Goal: Check status: Check status

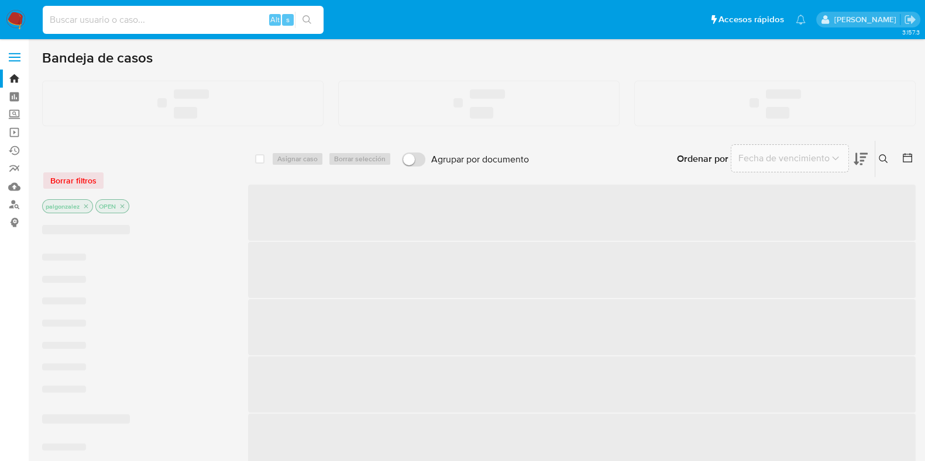
click at [117, 16] on input at bounding box center [183, 19] width 281 height 15
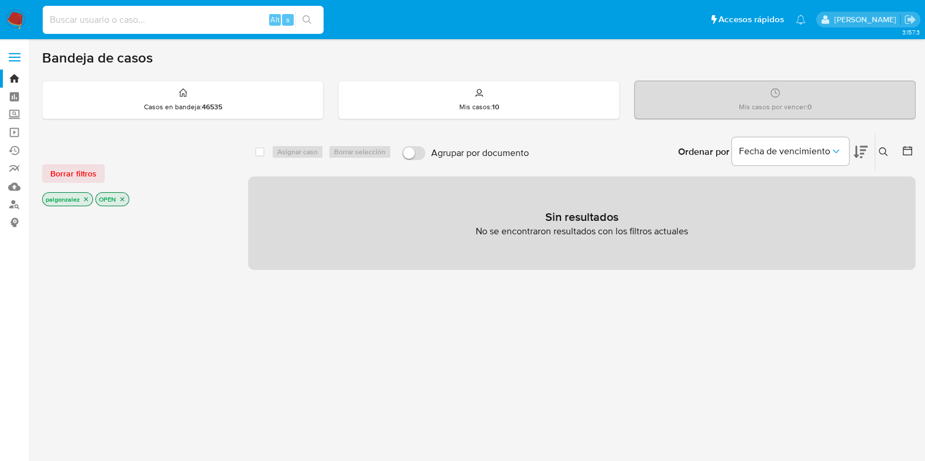
paste input "2594895862"
type input "2594895862"
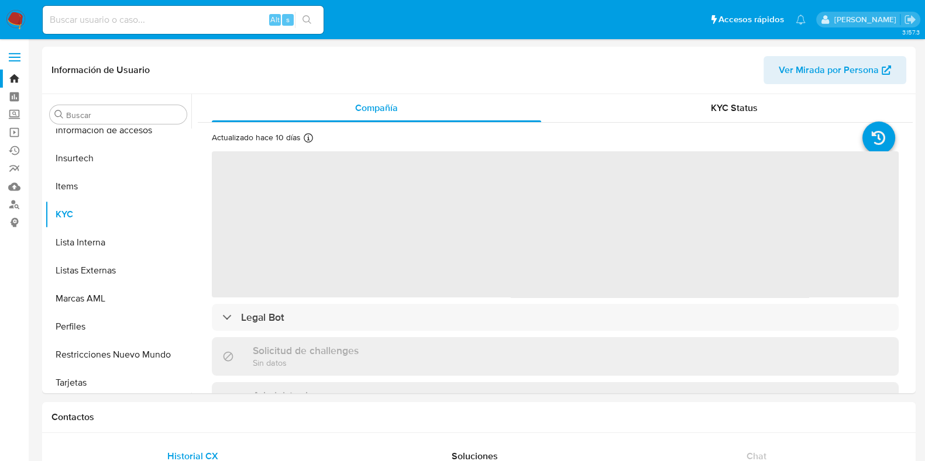
scroll to position [494, 0]
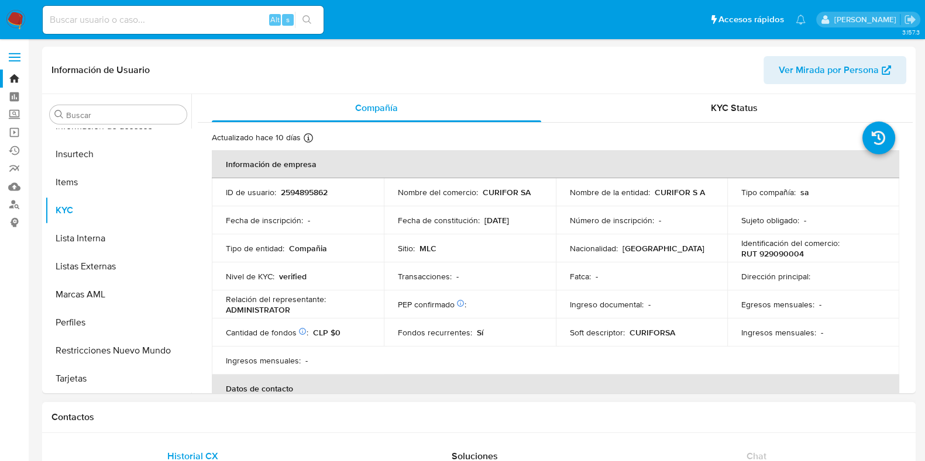
select select "10"
click at [734, 96] on div "KYC Status" at bounding box center [733, 108] width 329 height 28
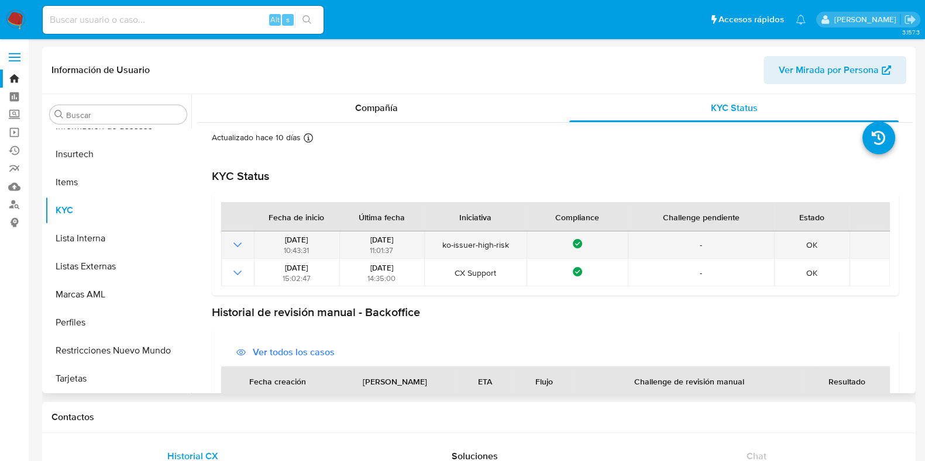
click at [237, 245] on icon "Mostrar operación" at bounding box center [237, 245] width 14 height 14
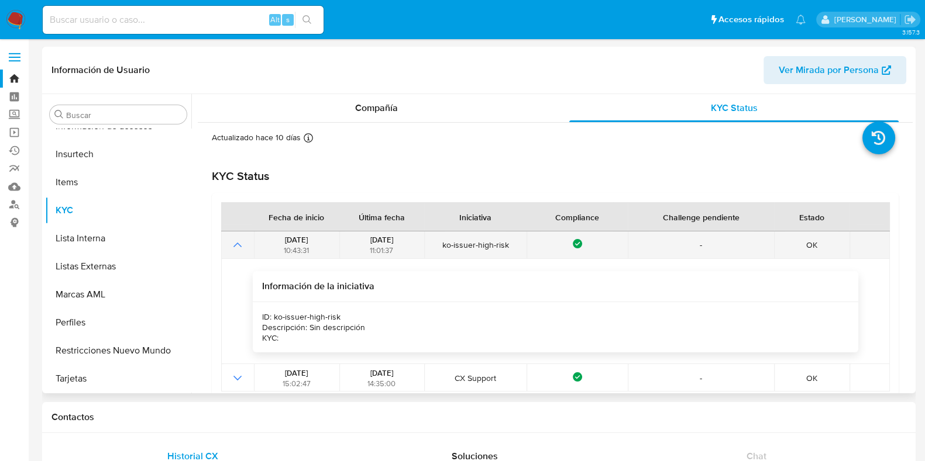
click at [240, 245] on icon "Mostrar operación" at bounding box center [237, 245] width 8 height 5
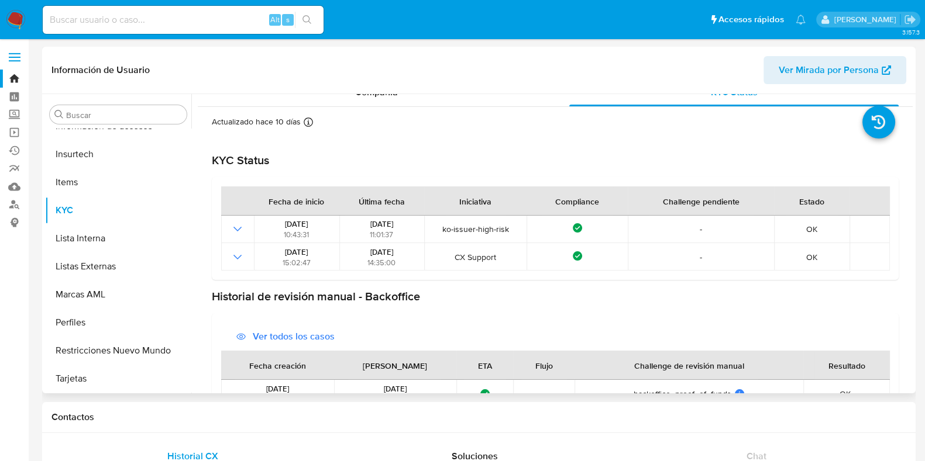
scroll to position [0, 0]
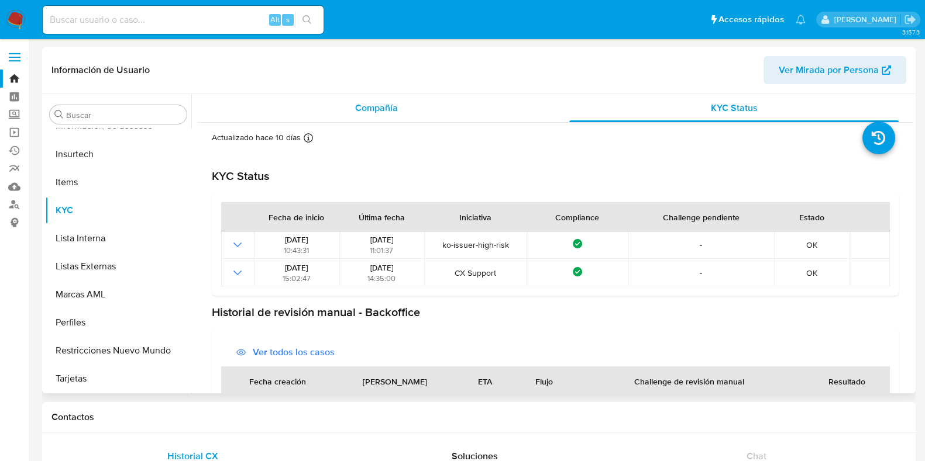
click at [371, 101] on span "Compañía" at bounding box center [376, 107] width 43 height 13
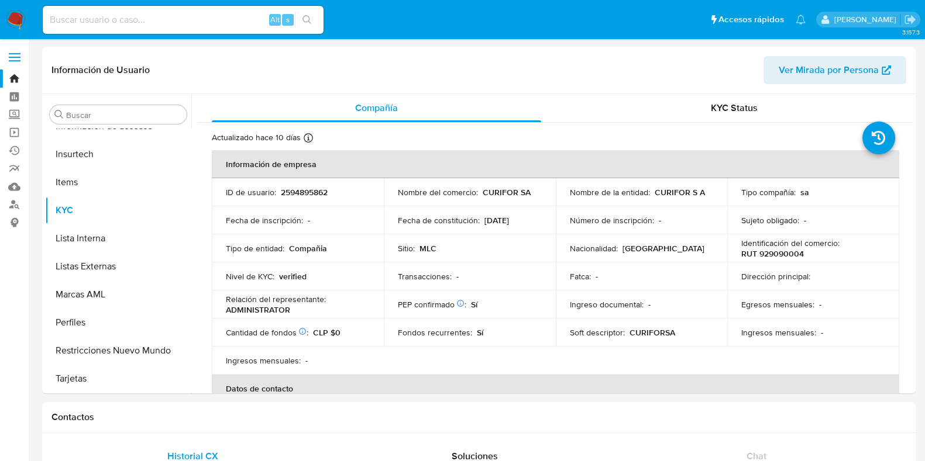
click at [229, 16] on input at bounding box center [183, 19] width 281 height 15
paste input "2594895862"
click at [722, 119] on div "KYC Status" at bounding box center [733, 108] width 329 height 28
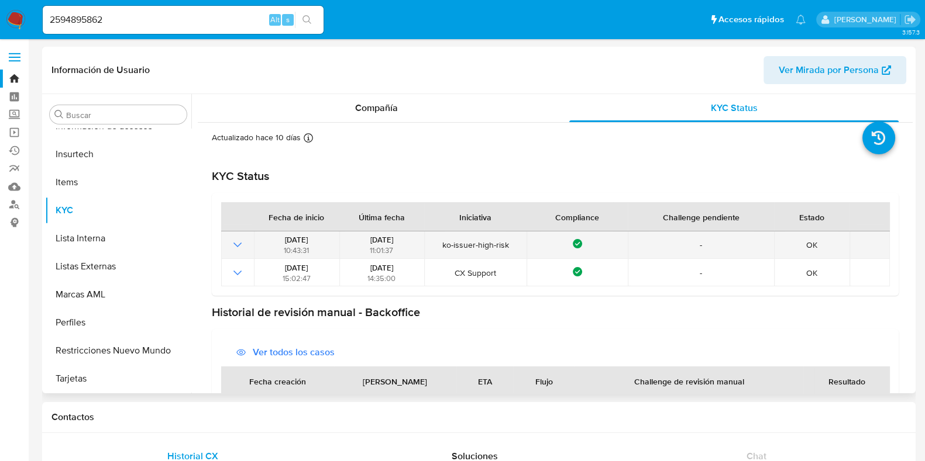
click at [233, 250] on icon "Mostrar operación" at bounding box center [237, 245] width 14 height 14
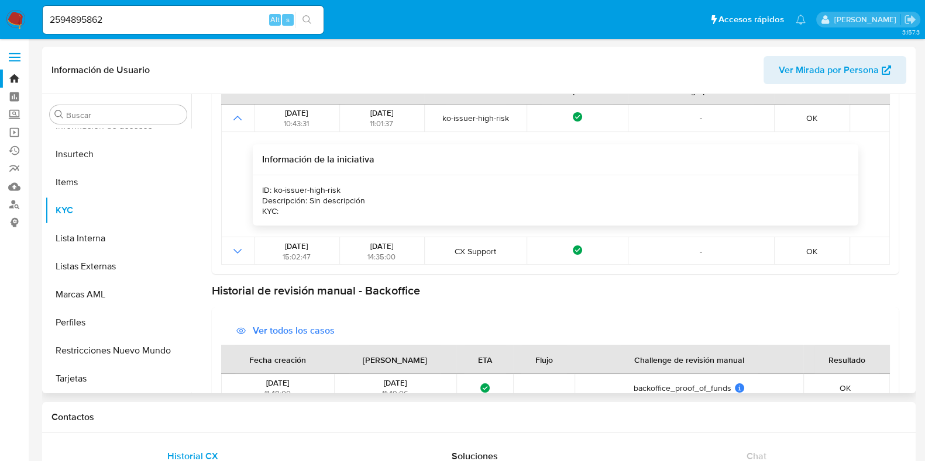
scroll to position [236, 0]
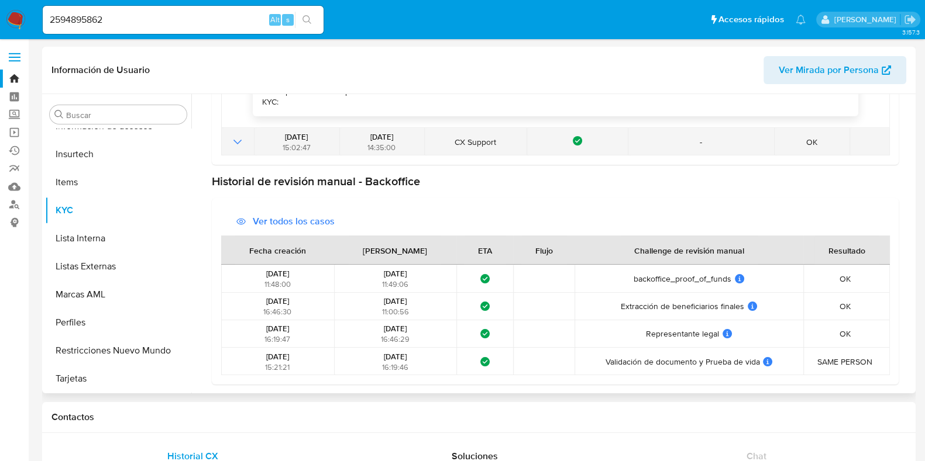
click at [237, 142] on icon "Mostrar operación" at bounding box center [237, 142] width 8 height 5
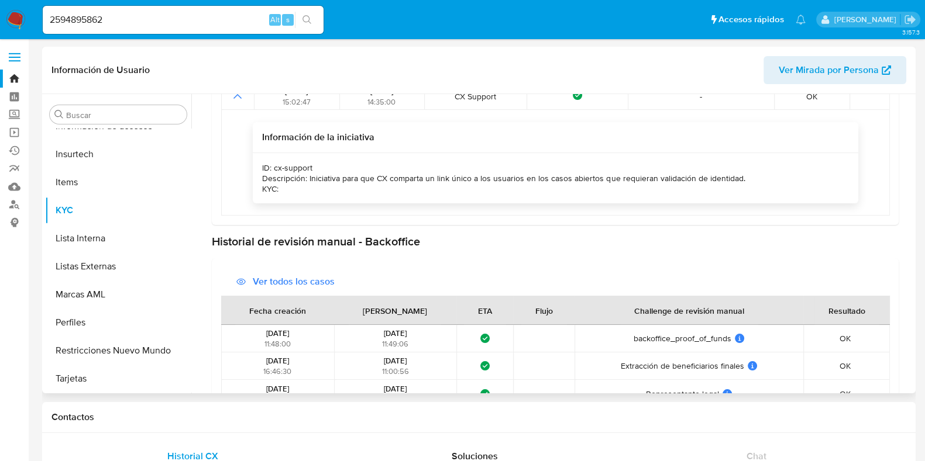
scroll to position [342, 0]
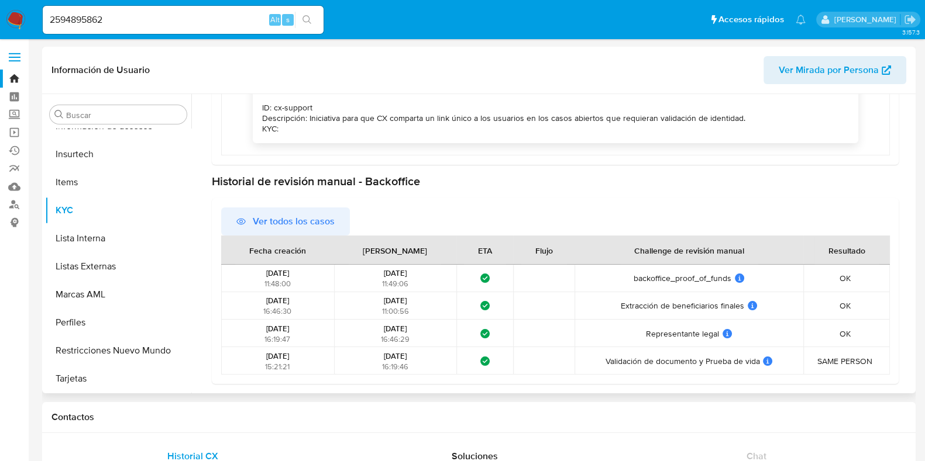
click at [257, 222] on span "Ver todos los casos" at bounding box center [294, 222] width 82 height 28
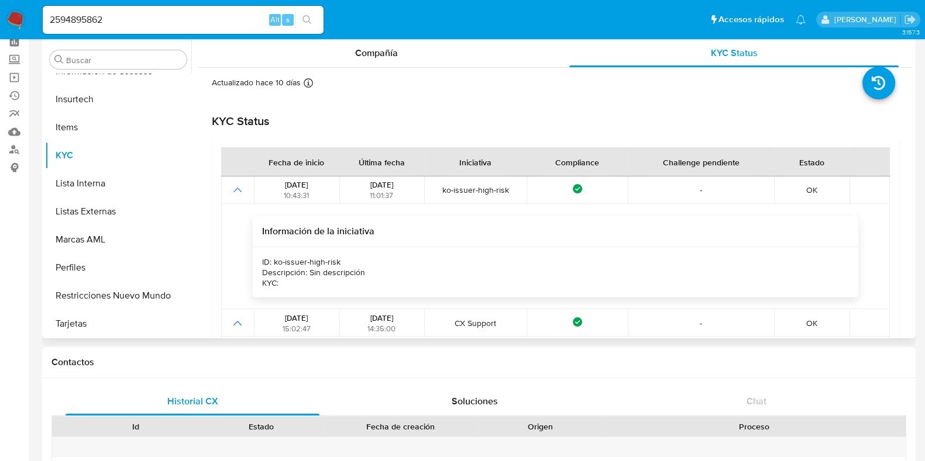
scroll to position [0, 0]
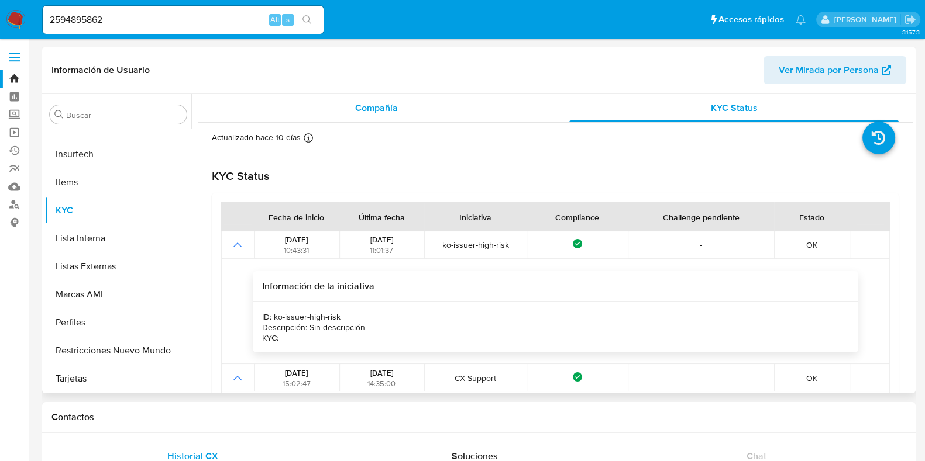
click at [379, 119] on div "Compañía" at bounding box center [376, 108] width 329 height 28
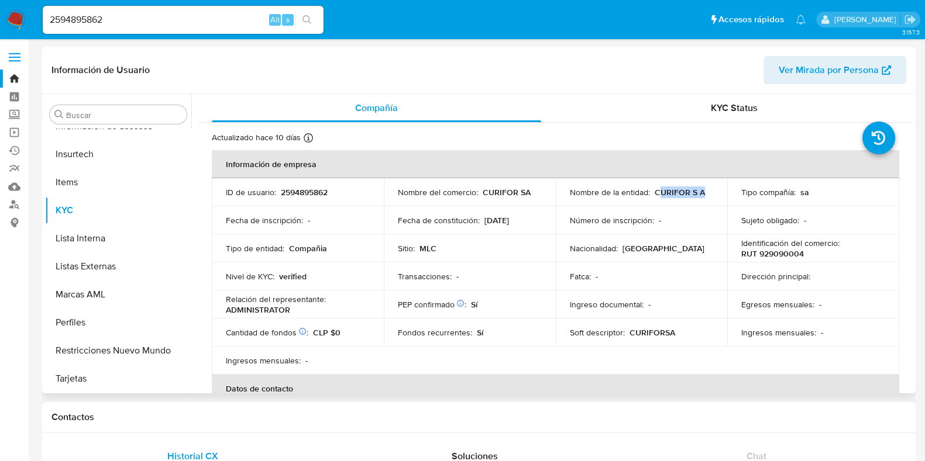
drag, startPoint x: 700, startPoint y: 192, endPoint x: 658, endPoint y: 188, distance: 41.7
click at [658, 188] on p "CURIFOR S A" at bounding box center [679, 192] width 50 height 11
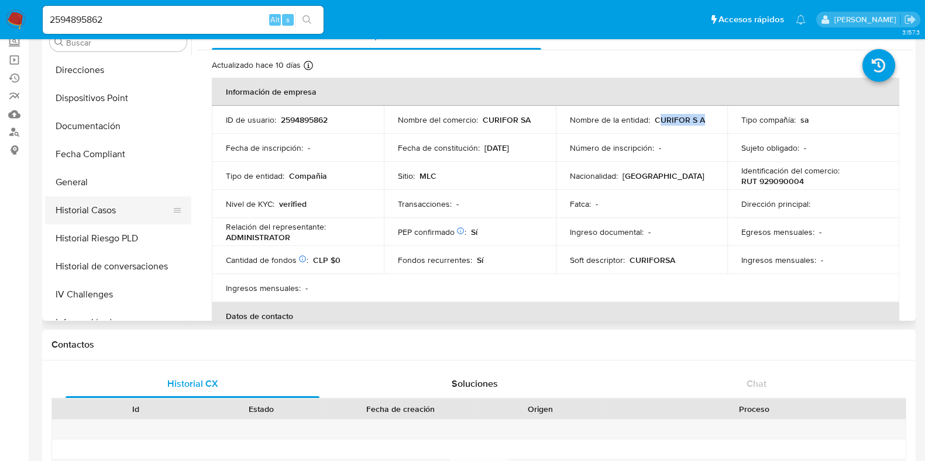
scroll to position [202, 0]
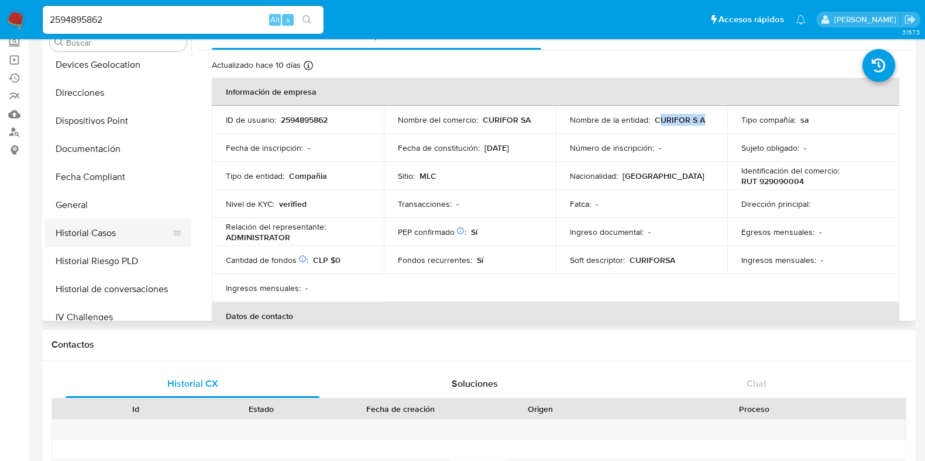
click at [96, 148] on button "Documentación" at bounding box center [118, 149] width 146 height 28
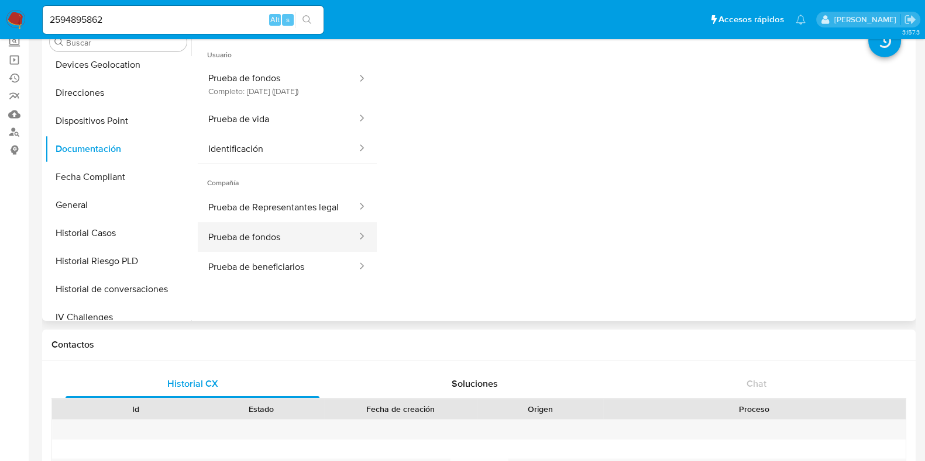
click at [263, 252] on button "Prueba de fondos" at bounding box center [278, 237] width 160 height 30
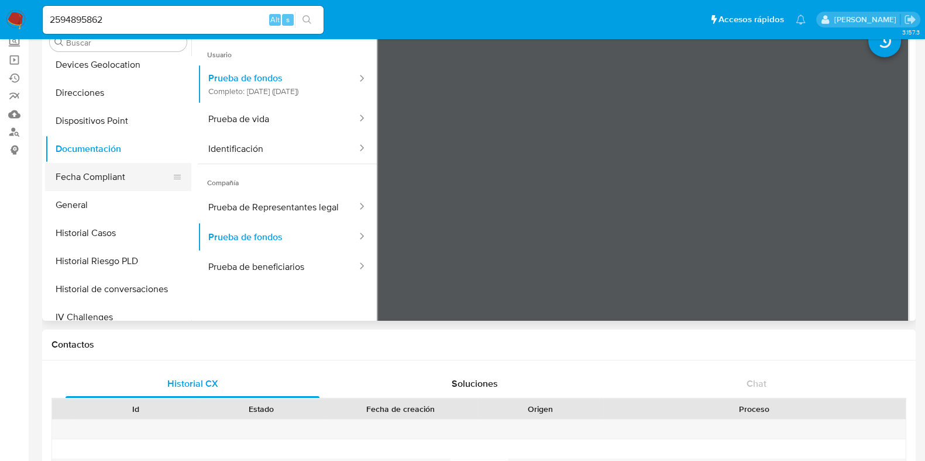
click at [99, 182] on button "Fecha Compliant" at bounding box center [113, 177] width 137 height 28
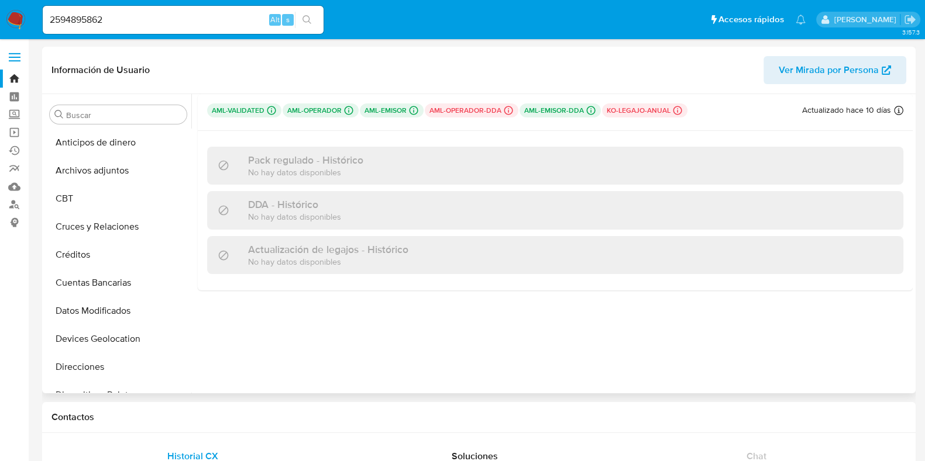
scroll to position [146, 0]
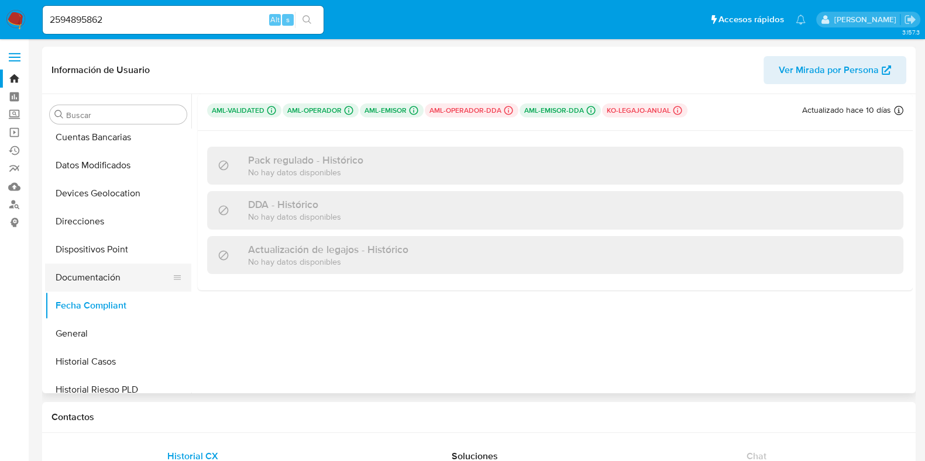
click at [99, 275] on button "Documentación" at bounding box center [113, 278] width 137 height 28
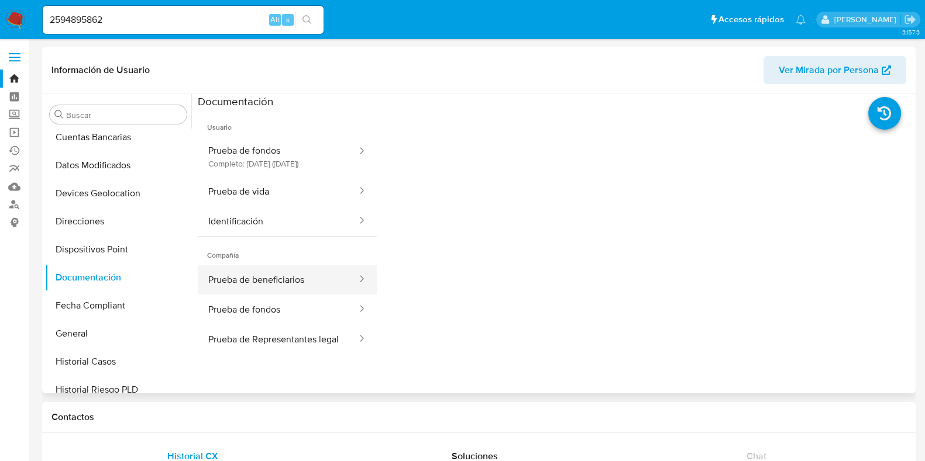
click at [247, 284] on button "Prueba de beneficiarios" at bounding box center [278, 280] width 160 height 30
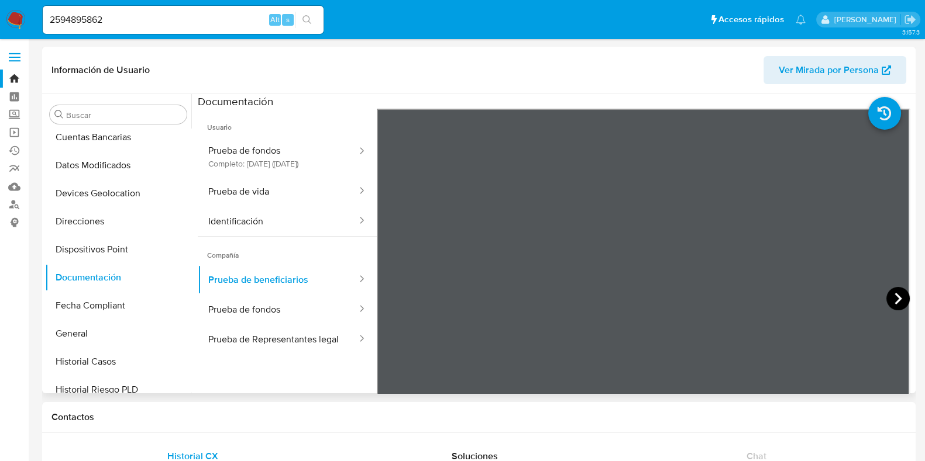
click at [898, 297] on icon at bounding box center [897, 298] width 23 height 23
click at [897, 297] on icon at bounding box center [897, 298] width 23 height 23
click at [264, 317] on button "Prueba de fondos" at bounding box center [278, 310] width 160 height 30
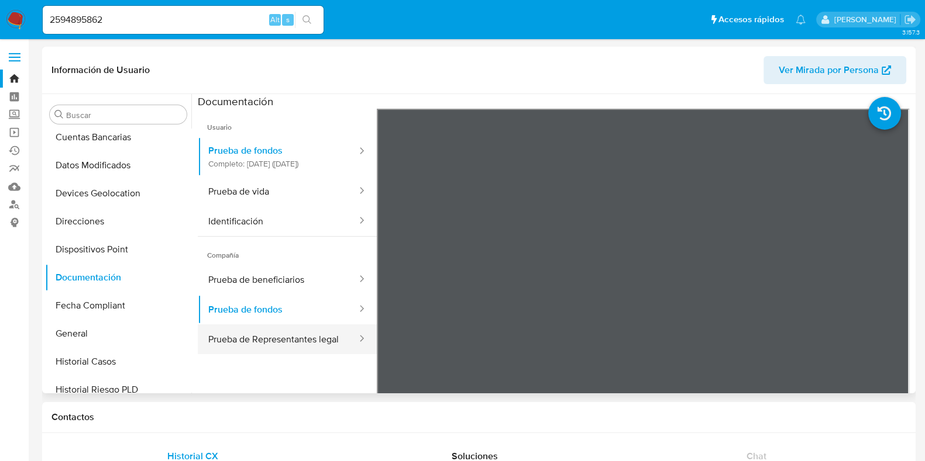
click at [267, 346] on button "Prueba de Representantes legal" at bounding box center [278, 340] width 160 height 30
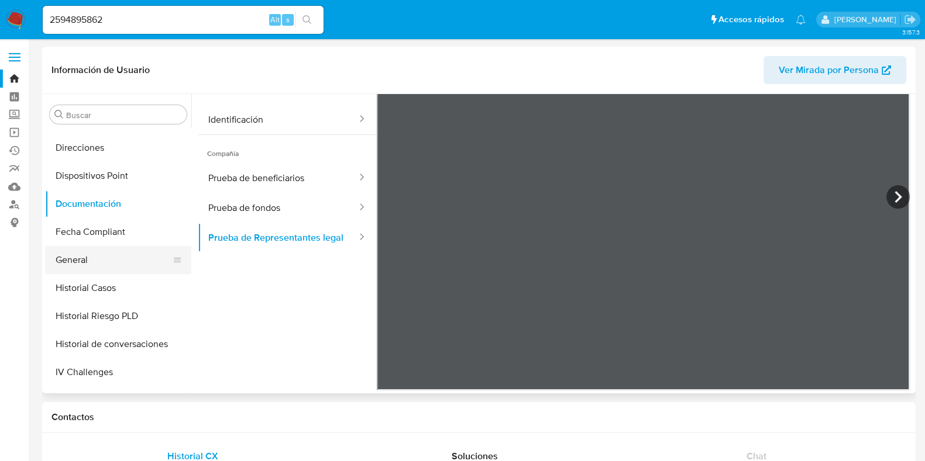
scroll to position [219, 0]
click at [94, 237] on button "Fecha Compliant" at bounding box center [113, 233] width 137 height 28
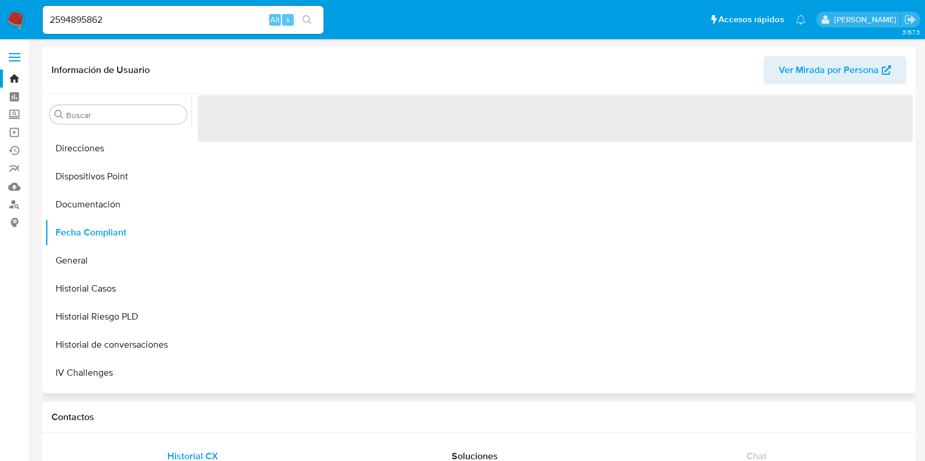
scroll to position [0, 0]
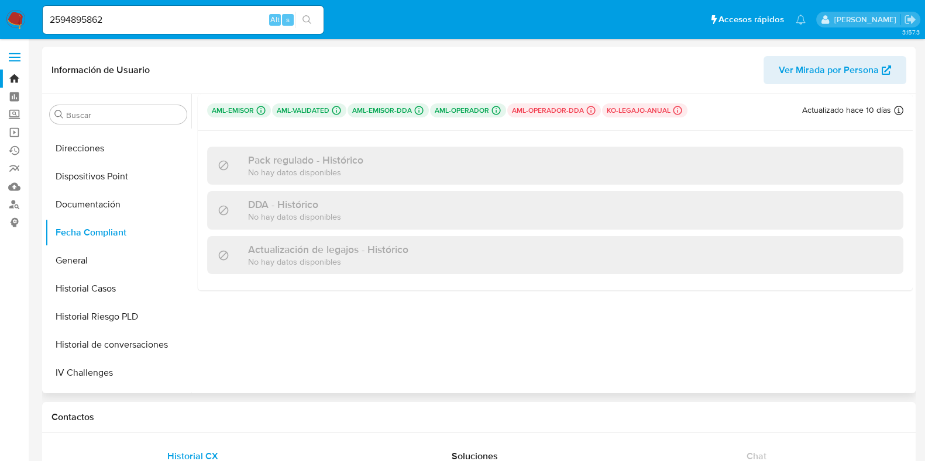
click at [835, 69] on span "Ver Mirada por Persona" at bounding box center [828, 70] width 100 height 28
drag, startPoint x: 119, startPoint y: 16, endPoint x: 0, endPoint y: -4, distance: 120.4
paste input "188249183"
type input "1882491832"
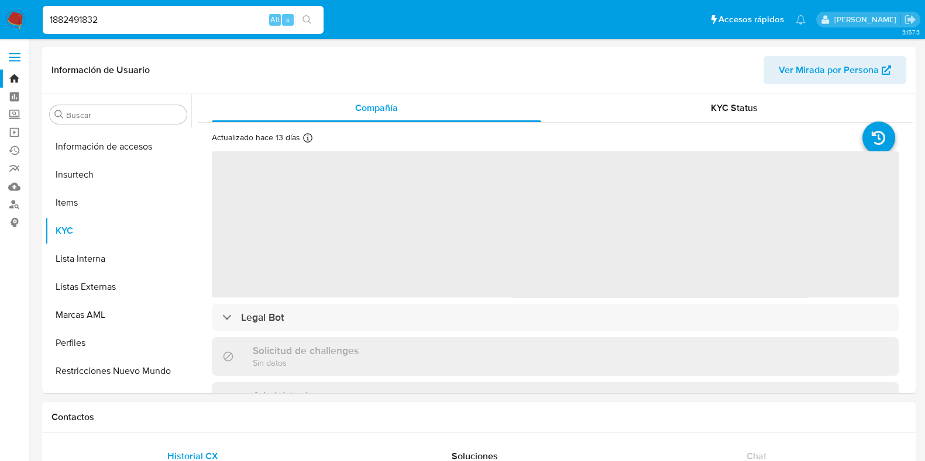
scroll to position [494, 0]
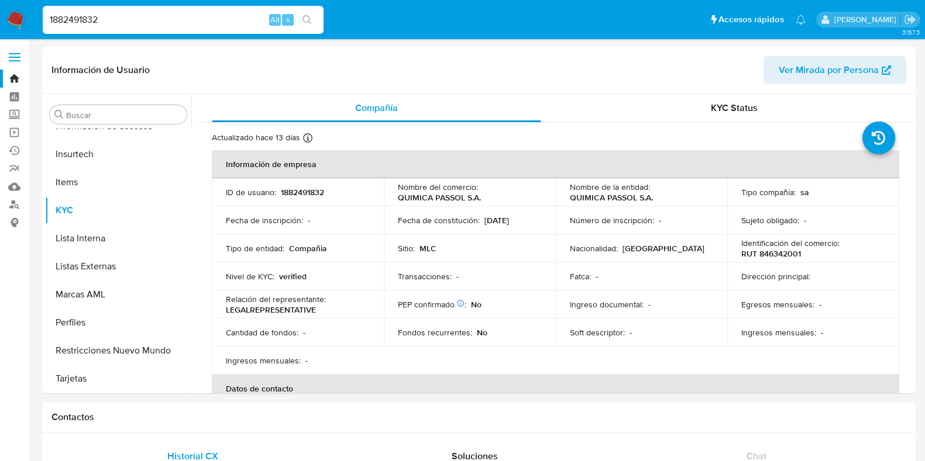
select select "10"
click at [733, 98] on div "KYC Status" at bounding box center [733, 108] width 329 height 28
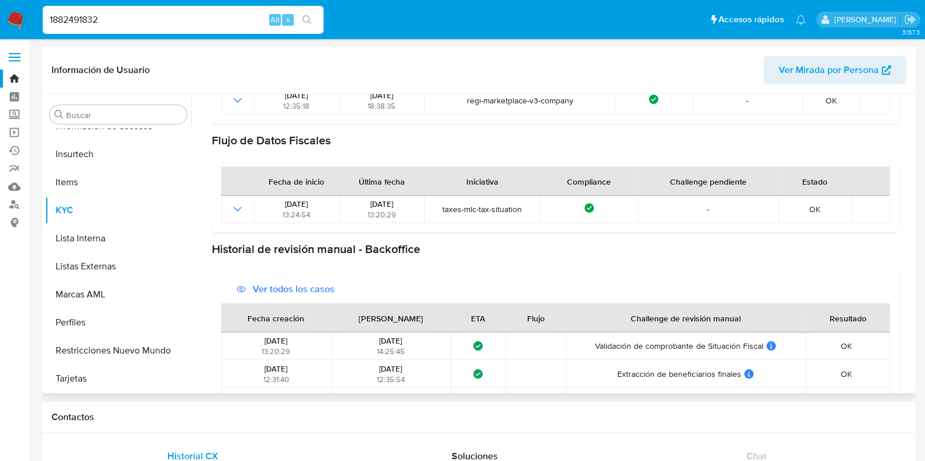
scroll to position [433, 0]
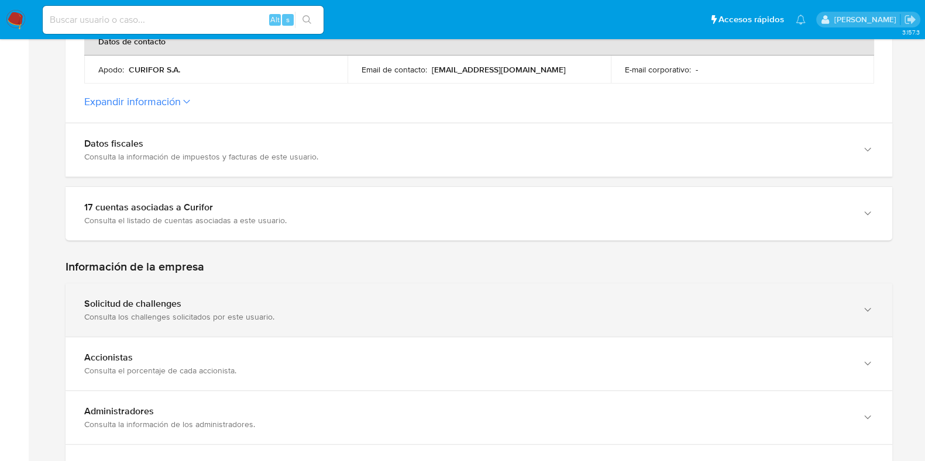
scroll to position [584, 0]
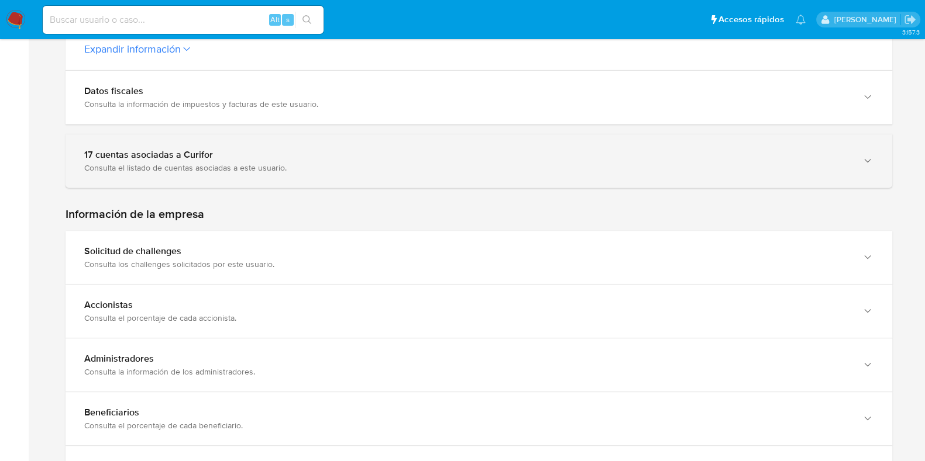
click at [429, 151] on div "17 cuentas asociadas a Curifor" at bounding box center [467, 155] width 766 height 12
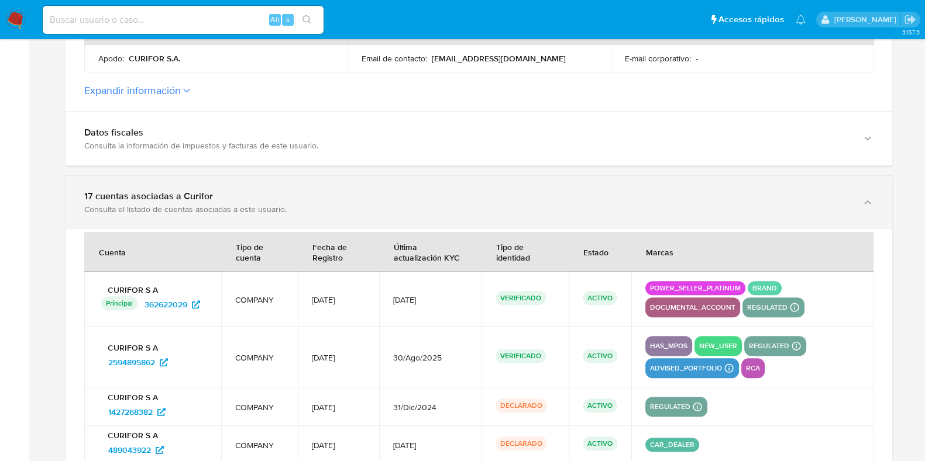
scroll to position [511, 0]
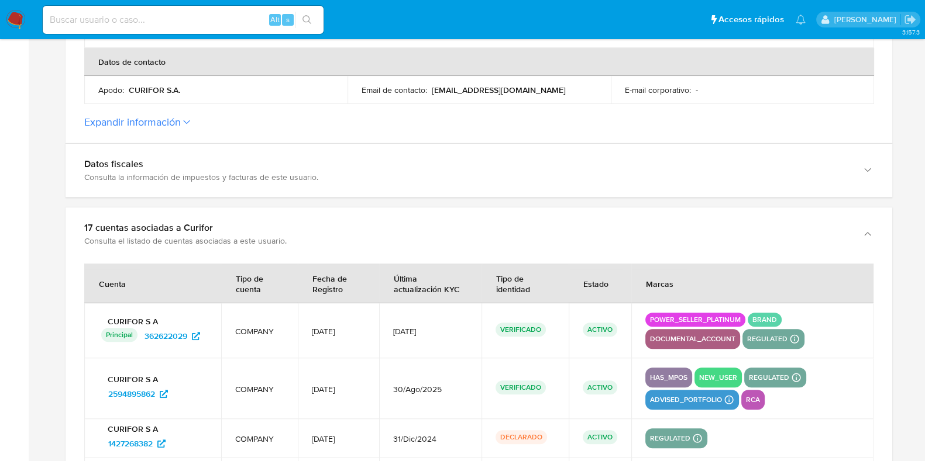
click at [401, 125] on label "Expandir información" at bounding box center [478, 122] width 789 height 13
click at [181, 125] on button "Expandir información" at bounding box center [132, 122] width 97 height 13
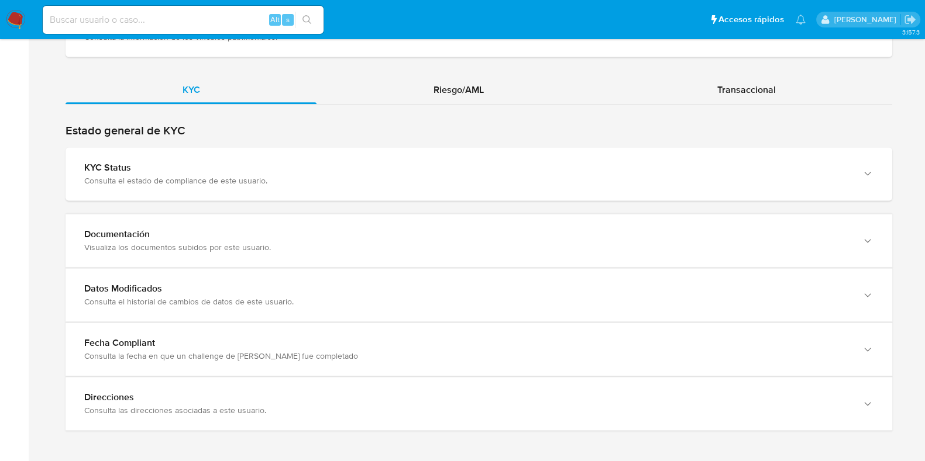
scroll to position [1875, 0]
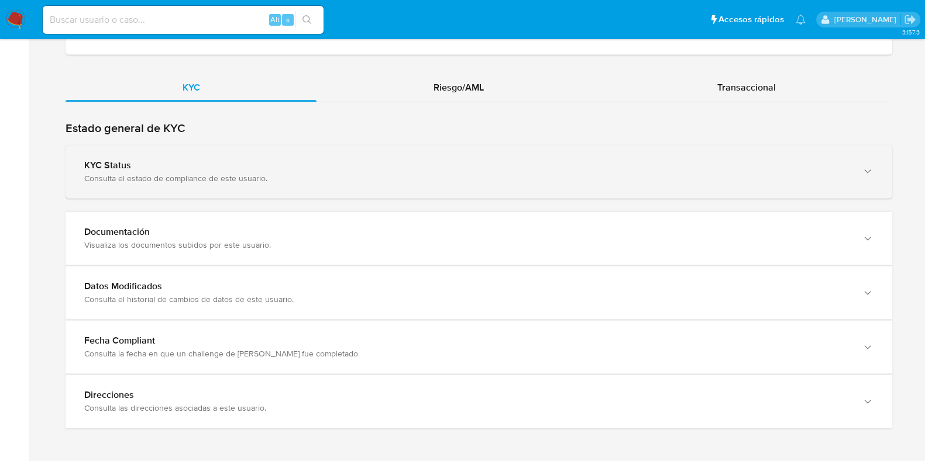
click at [444, 177] on div "Consulta el estado de compliance de este usuario." at bounding box center [467, 178] width 766 height 11
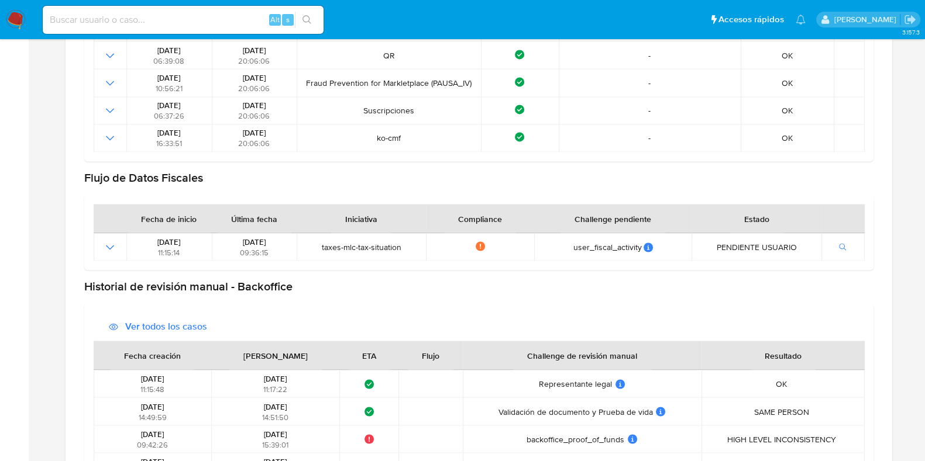
scroll to position [2386, 0]
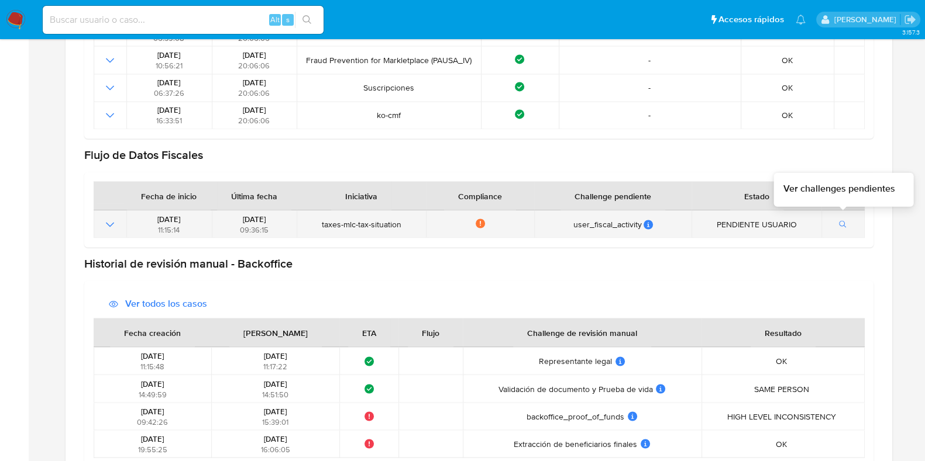
click at [847, 219] on button "button" at bounding box center [843, 225] width 20 height 14
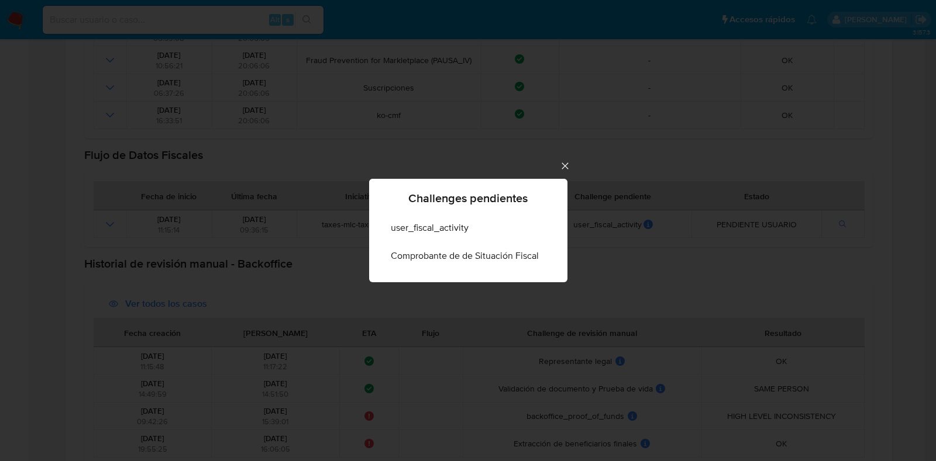
click at [563, 170] on icon "Cerrar" at bounding box center [565, 166] width 12 height 12
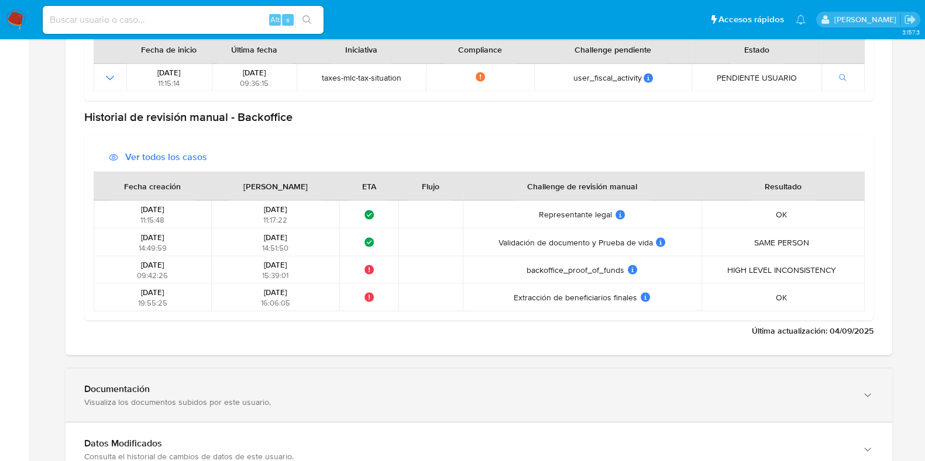
scroll to position [2533, 0]
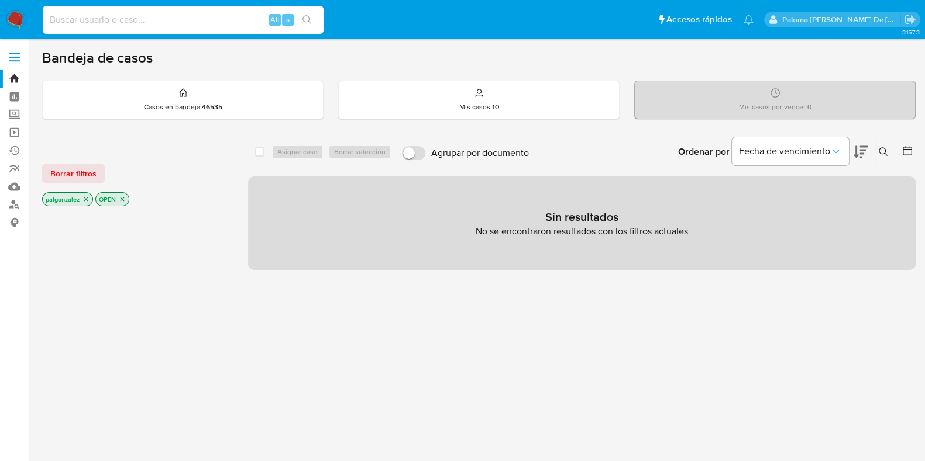
click at [112, 17] on input at bounding box center [183, 19] width 281 height 15
paste input "2624760575"
type input "2624760575"
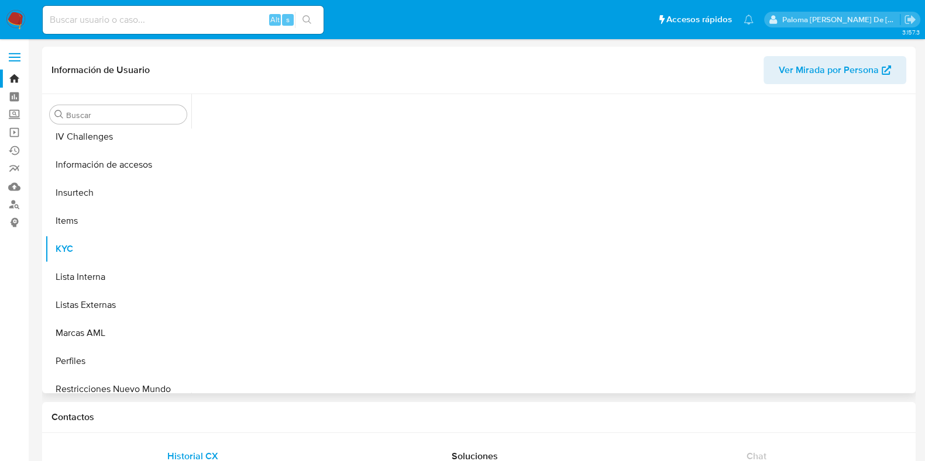
scroll to position [494, 0]
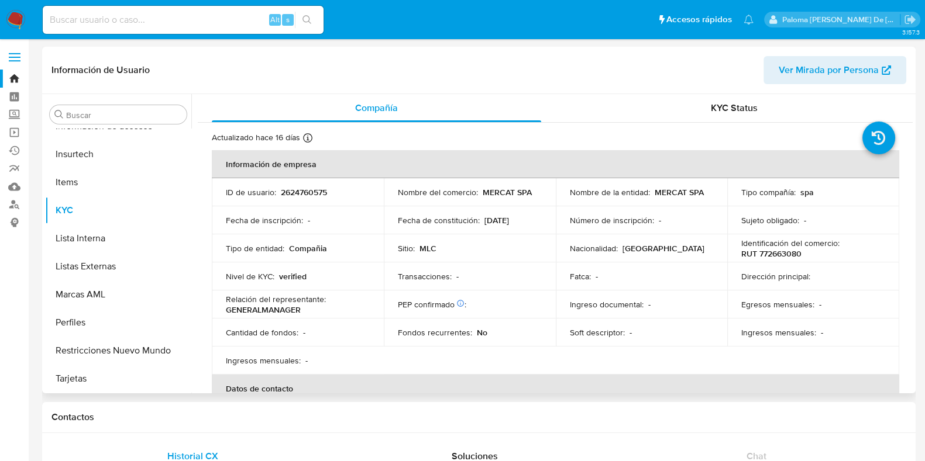
select select "10"
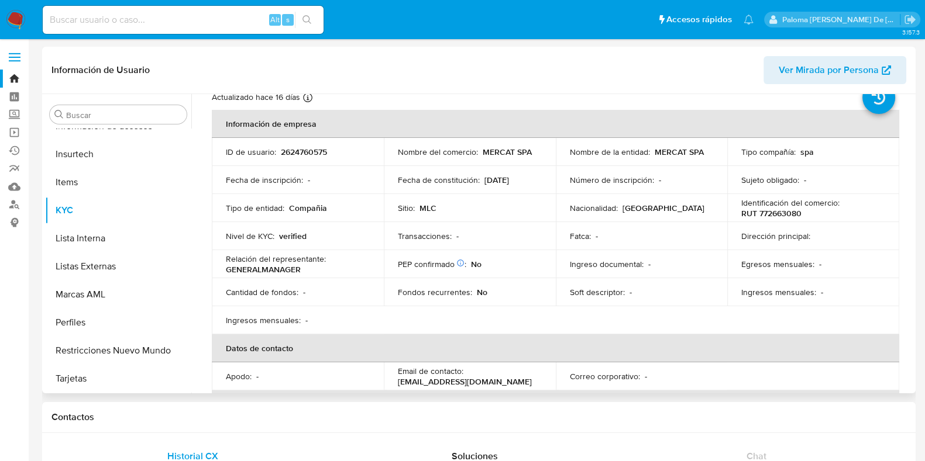
scroll to position [0, 0]
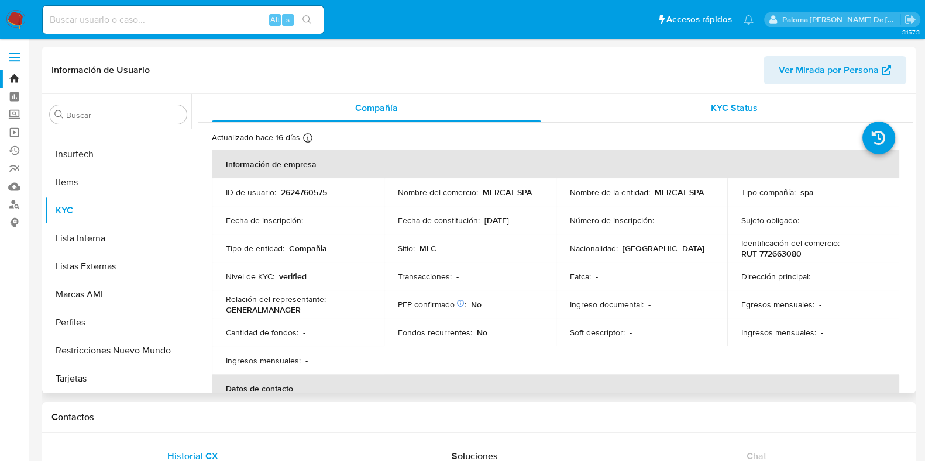
click at [742, 104] on span "KYC Status" at bounding box center [734, 107] width 47 height 13
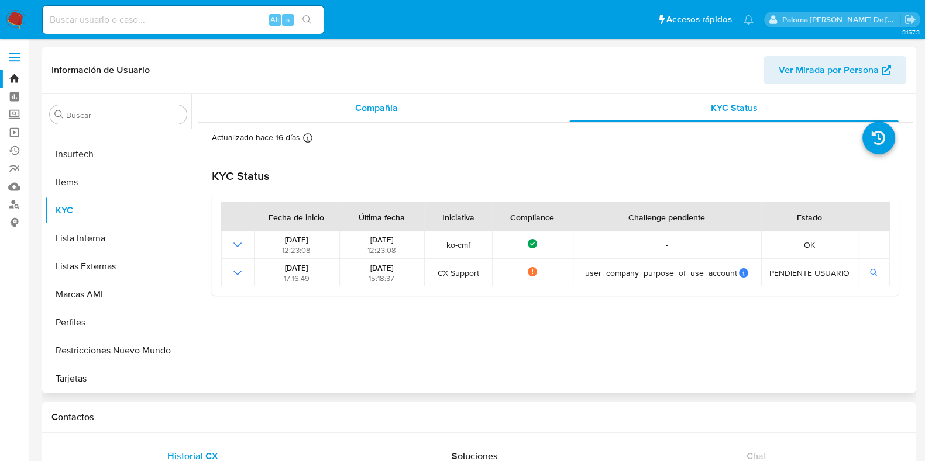
click at [408, 98] on div "Compañía" at bounding box center [376, 108] width 329 height 28
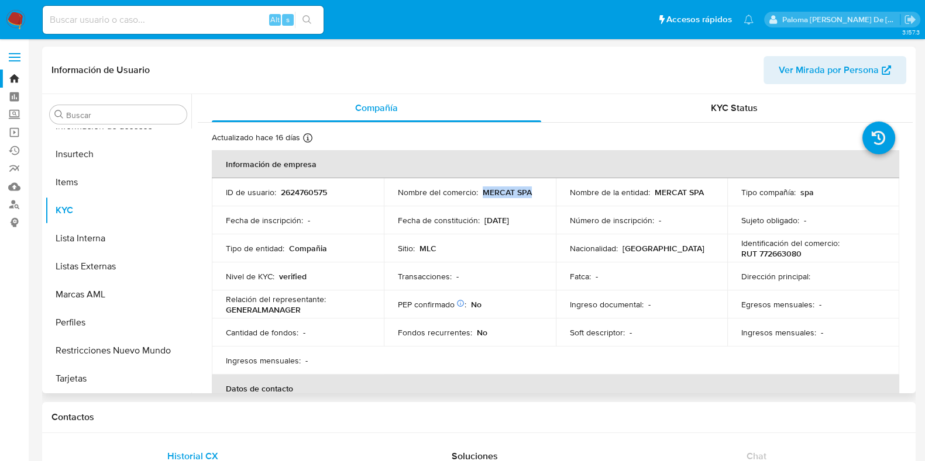
drag, startPoint x: 535, startPoint y: 195, endPoint x: 482, endPoint y: 187, distance: 53.8
click at [482, 187] on div "Nombre del comercio : MERCAT SPA" at bounding box center [470, 192] width 144 height 11
copy p "MERCAT SPA"
